Goal: Task Accomplishment & Management: Manage account settings

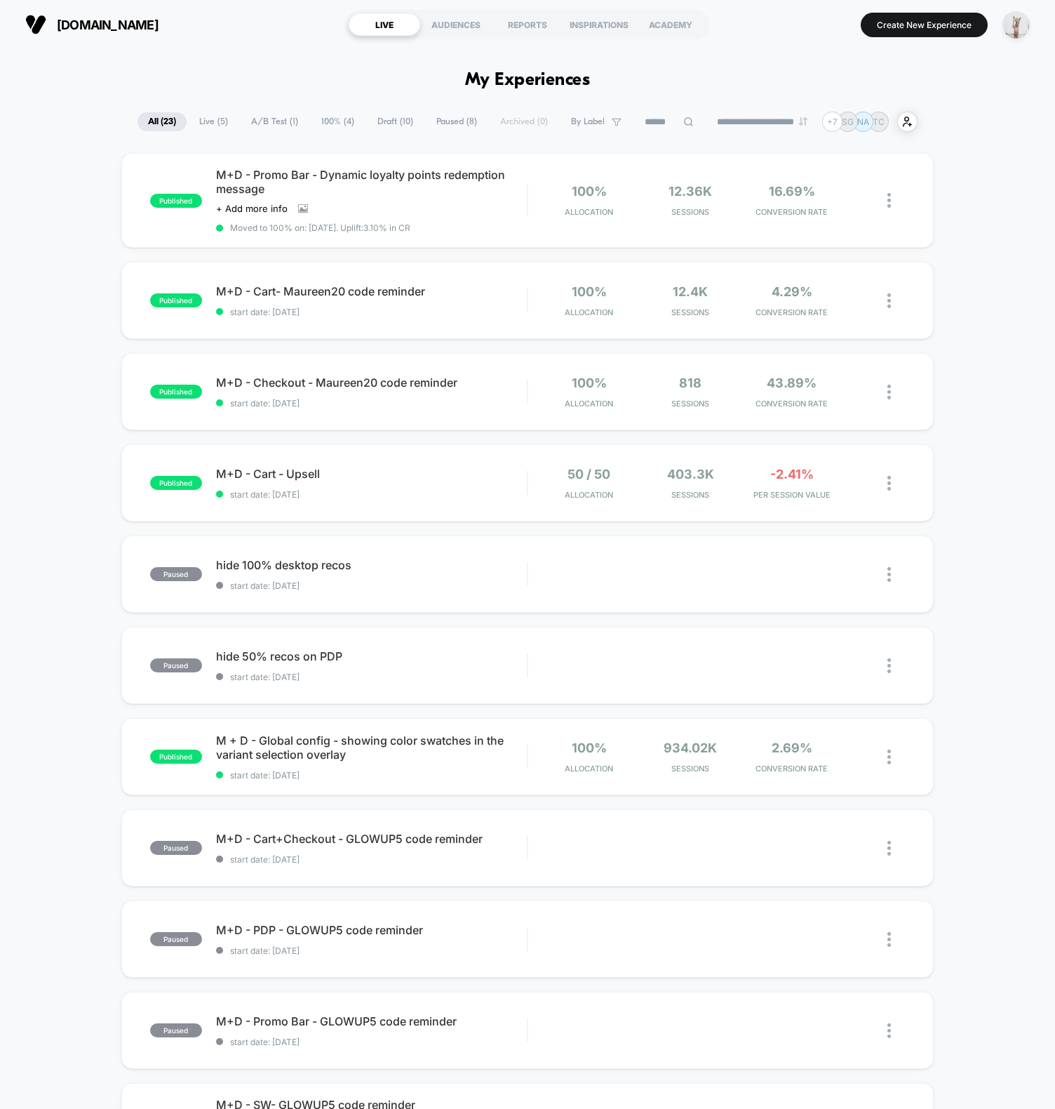
click at [1027, 22] on img "button" at bounding box center [1016, 24] width 27 height 27
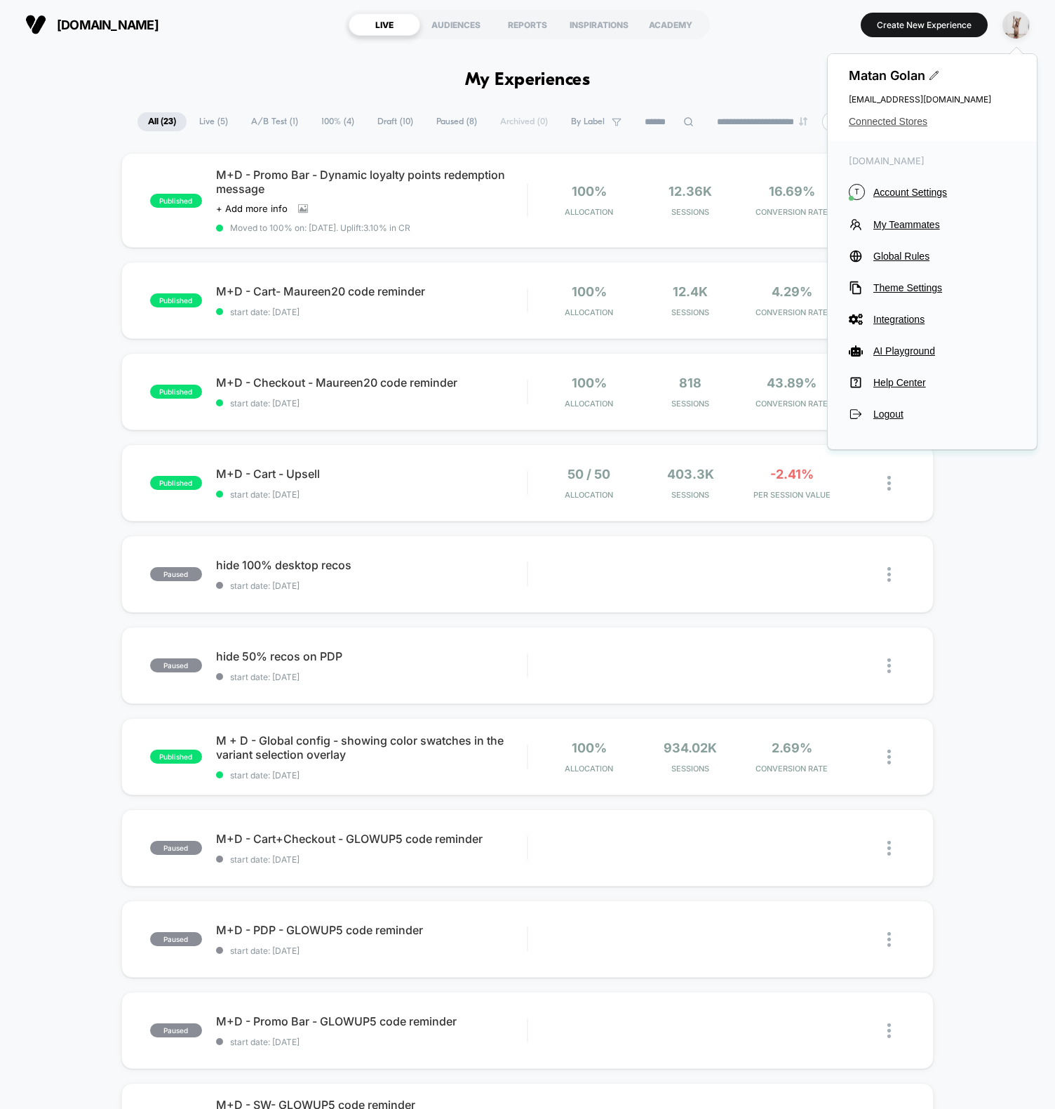
click at [902, 121] on span "Connected Stores" at bounding box center [932, 121] width 167 height 11
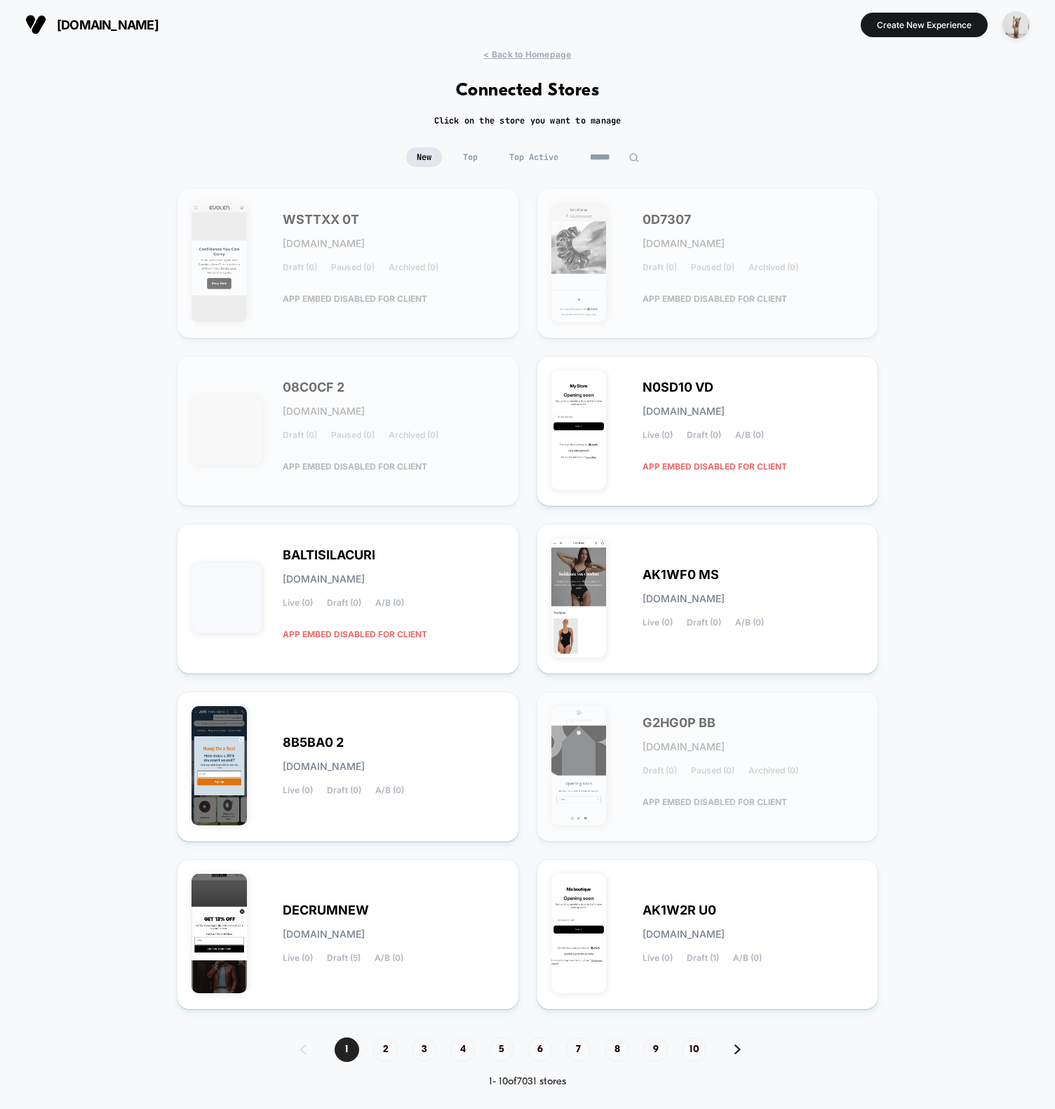
click at [631, 153] on img at bounding box center [634, 157] width 11 height 11
click at [615, 154] on input at bounding box center [614, 157] width 140 height 20
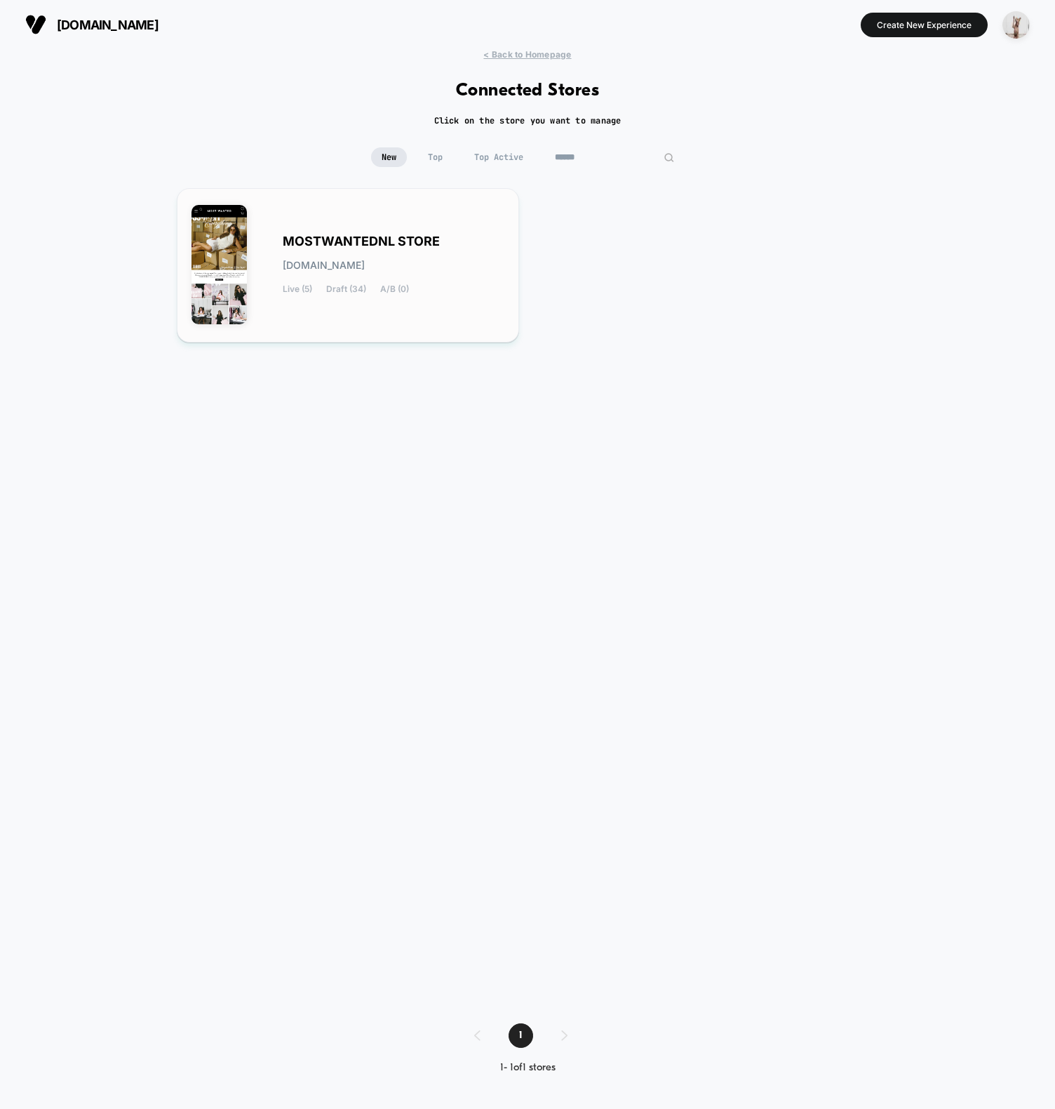
type input "******"
click at [415, 230] on div "MOSTWANTEDNL STORE [DOMAIN_NAME] Live (5) Draft (34) A/B (0)" at bounding box center [348, 265] width 313 height 125
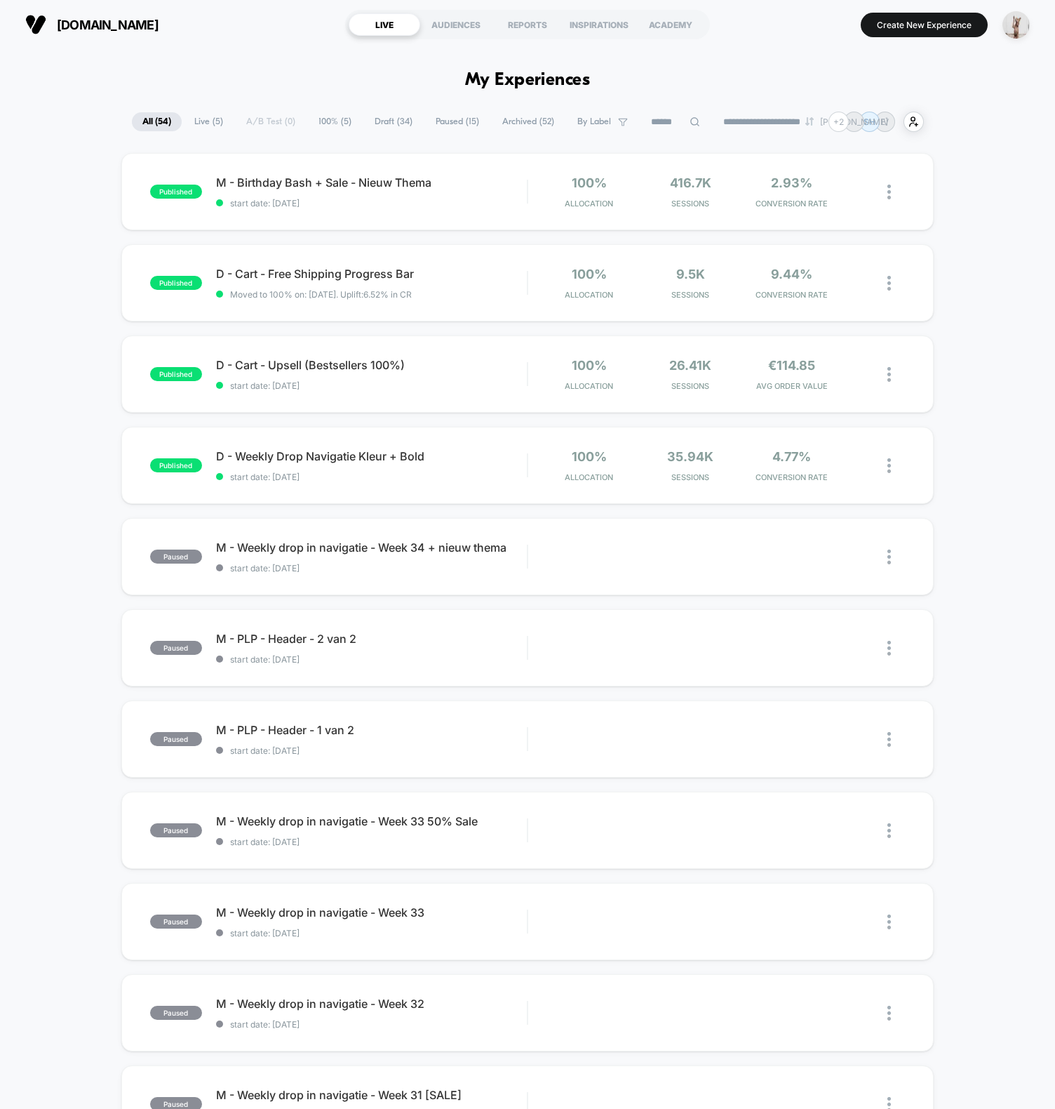
click at [463, 26] on div "AUDIENCES" at bounding box center [456, 24] width 72 height 22
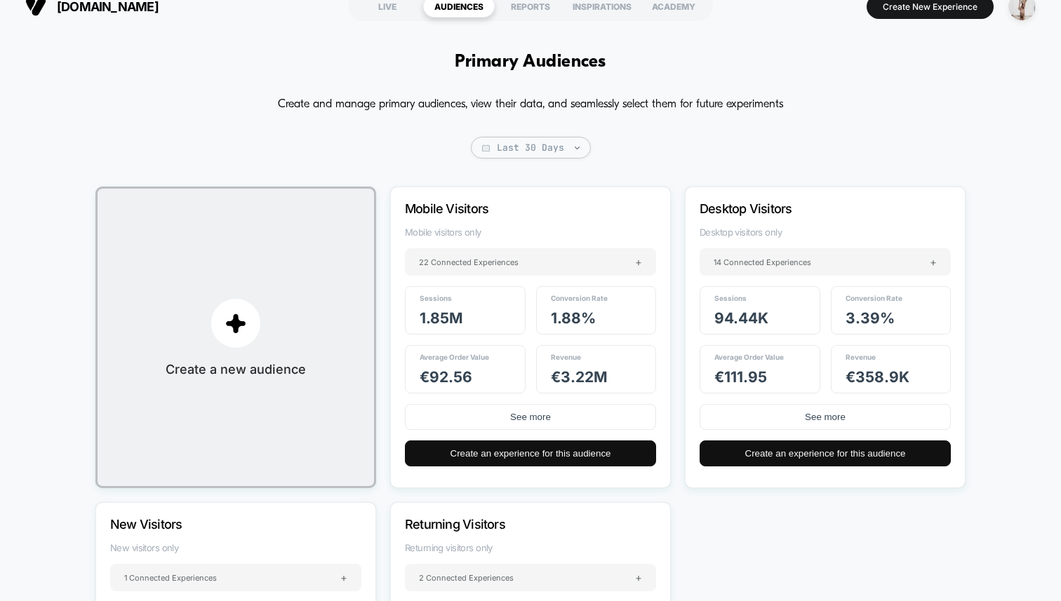
scroll to position [21, 0]
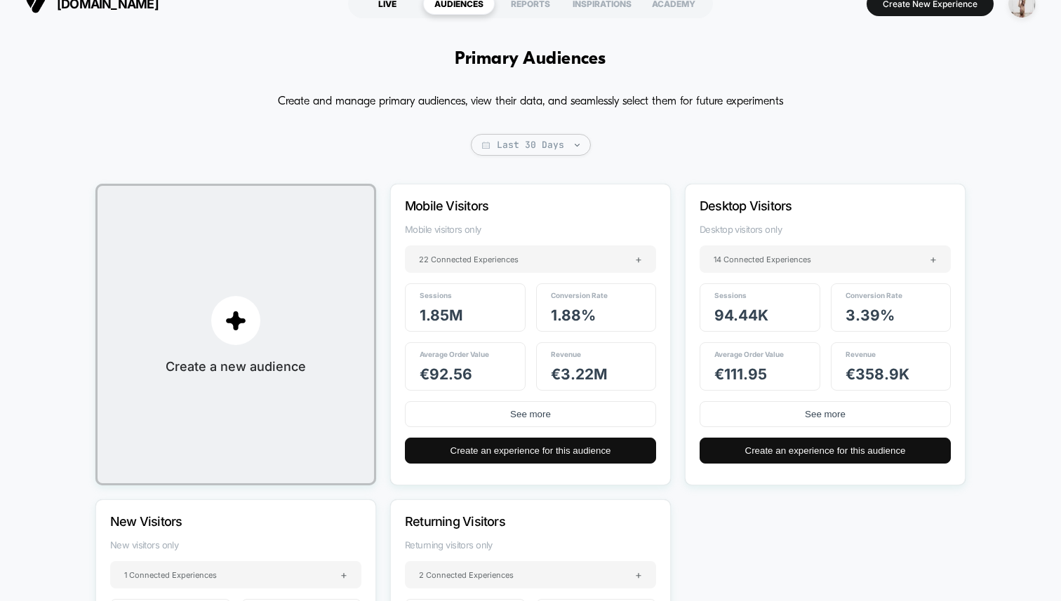
click at [387, 8] on div "LIVE" at bounding box center [388, 3] width 72 height 22
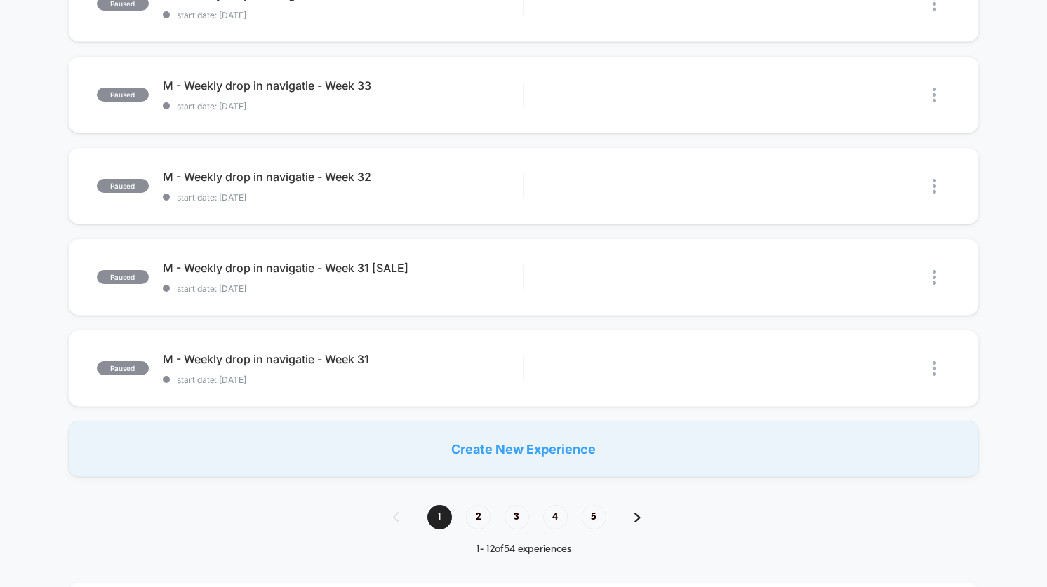
scroll to position [1133, 0]
